Goal: Information Seeking & Learning: Learn about a topic

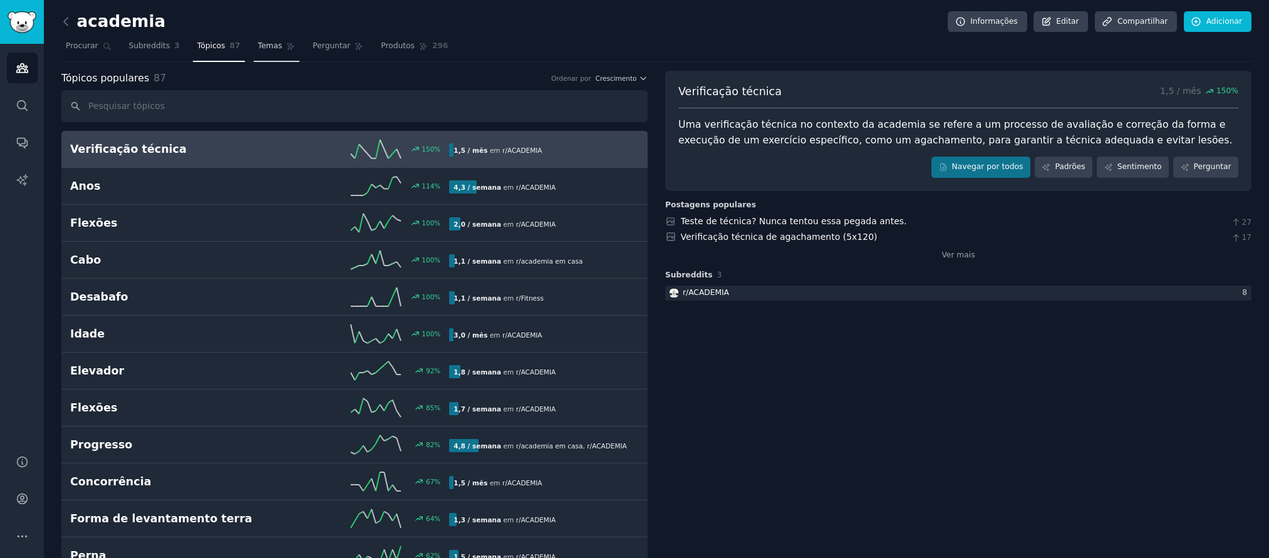
click at [262, 48] on font "Temas" at bounding box center [270, 45] width 24 height 9
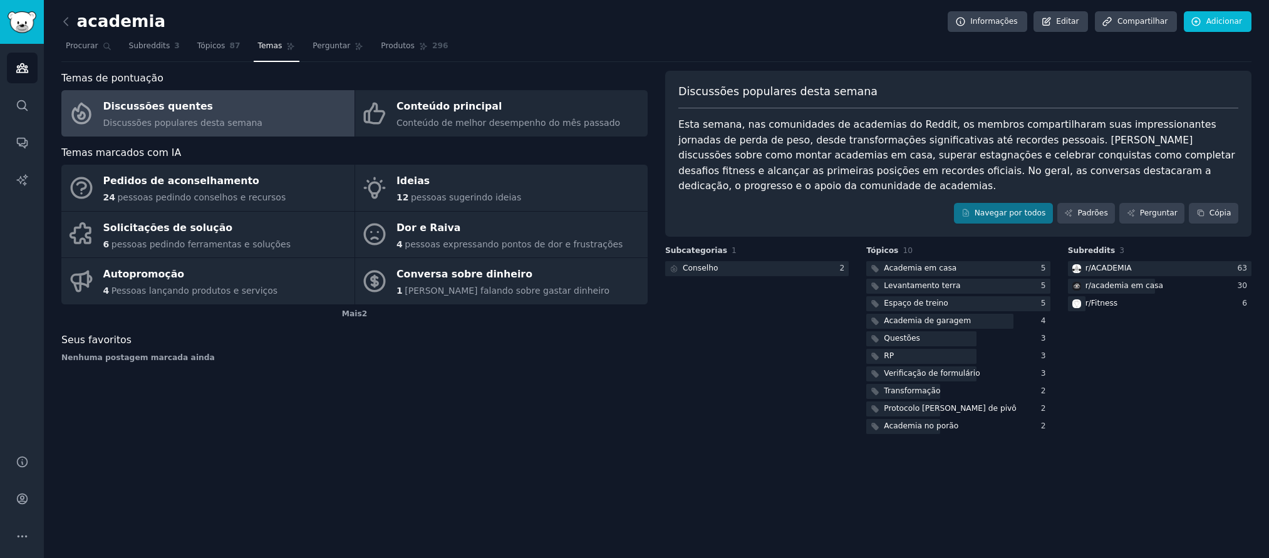
click at [241, 100] on div "Discussões quentes" at bounding box center [182, 107] width 159 height 20
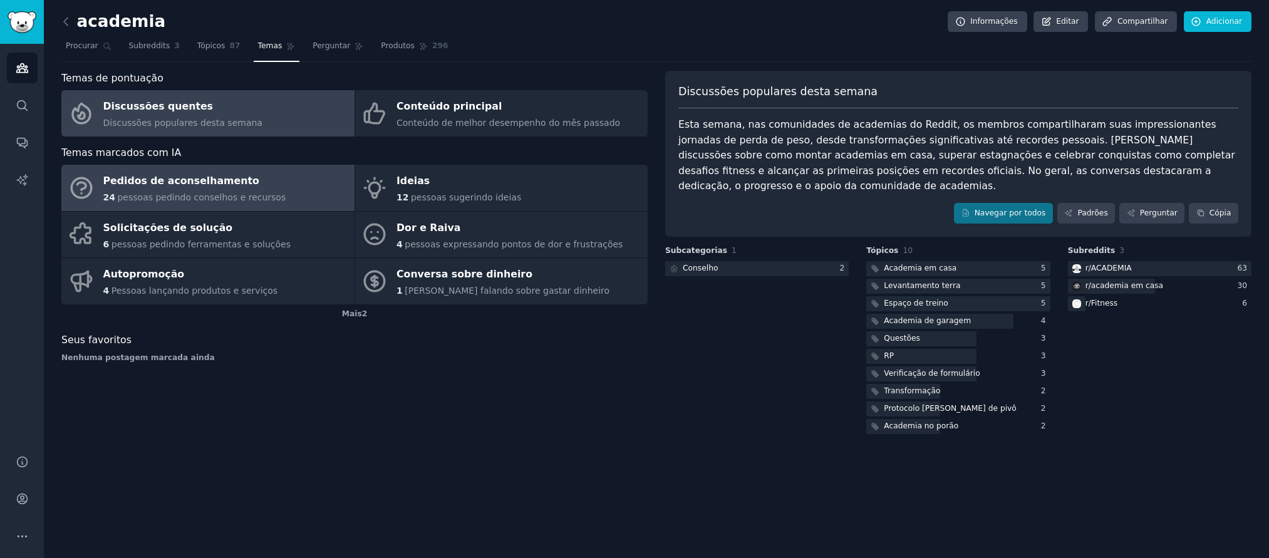
click at [206, 199] on font "pessoas pedindo conselhos e recursos" at bounding box center [201, 197] width 168 height 10
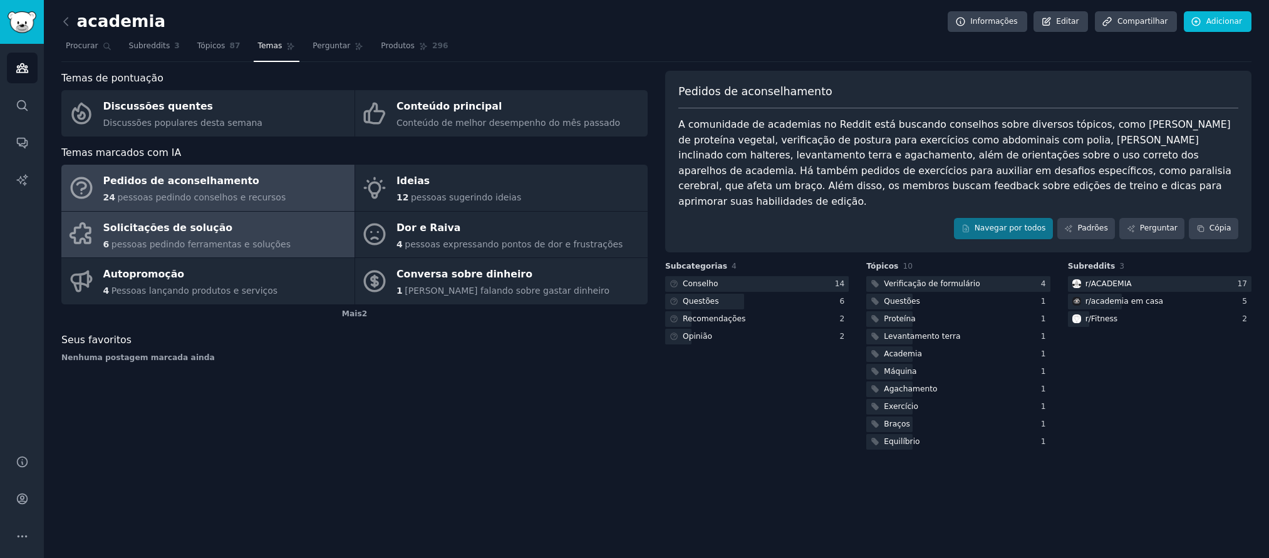
click at [201, 226] on font "Solicitações de solução" at bounding box center [168, 228] width 130 height 12
